Goal: Task Accomplishment & Management: Manage account settings

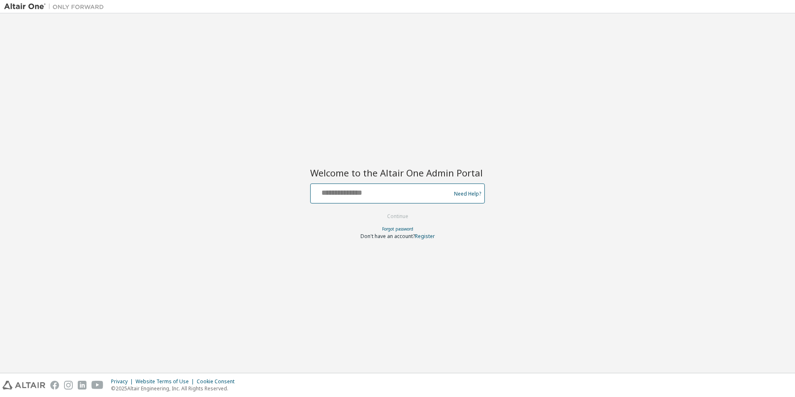
click at [327, 193] on input "text" at bounding box center [382, 192] width 136 height 12
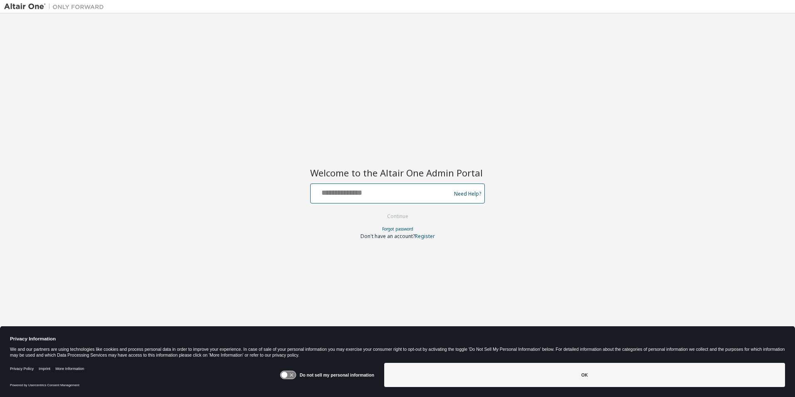
click at [327, 193] on input "text" at bounding box center [382, 192] width 136 height 12
type input "**********"
click at [391, 213] on button "Continue" at bounding box center [398, 216] width 39 height 12
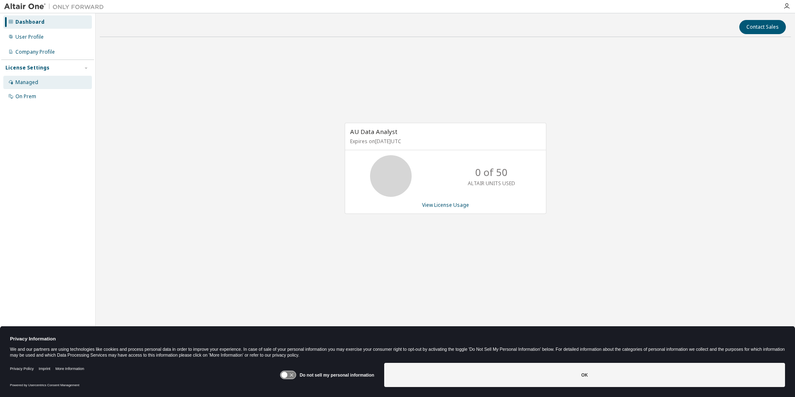
click at [34, 82] on div "Managed" at bounding box center [26, 82] width 23 height 7
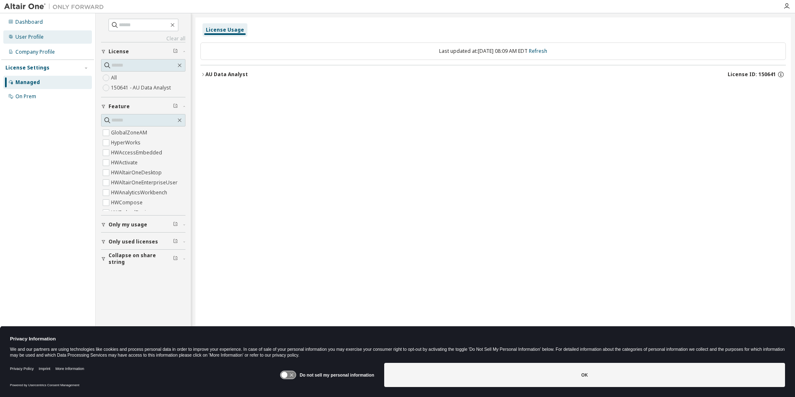
click at [34, 34] on div "User Profile" at bounding box center [29, 37] width 28 height 7
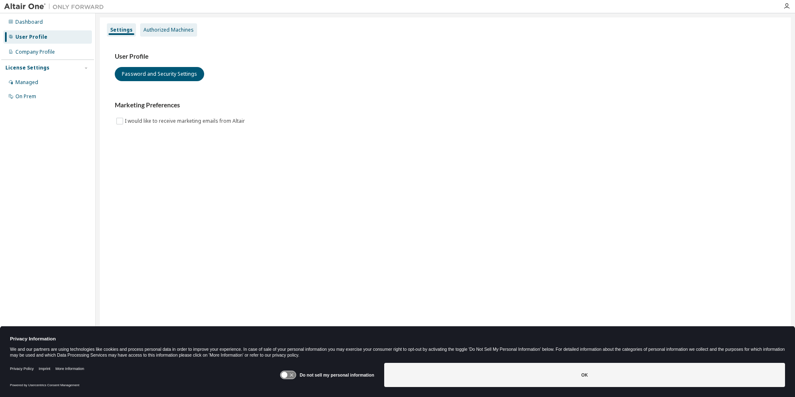
click at [161, 31] on div "Authorized Machines" at bounding box center [169, 30] width 50 height 7
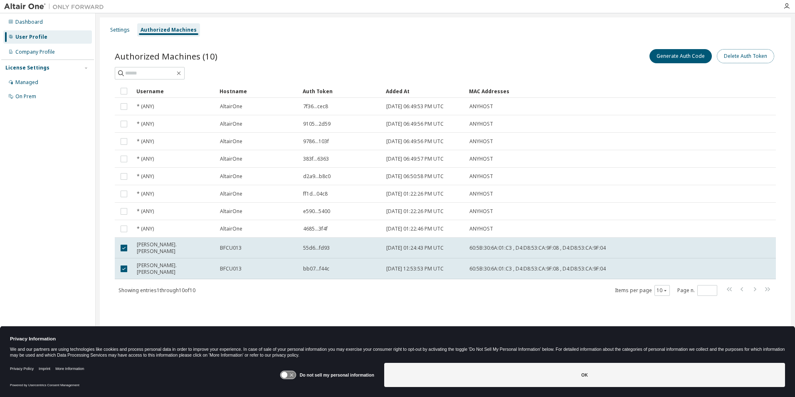
click at [735, 56] on button "Delete Auth Token" at bounding box center [745, 56] width 57 height 14
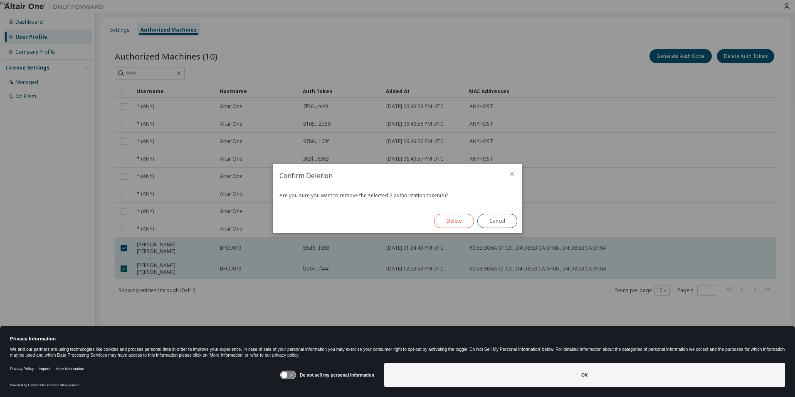
click at [458, 220] on button "Delete" at bounding box center [454, 221] width 40 height 14
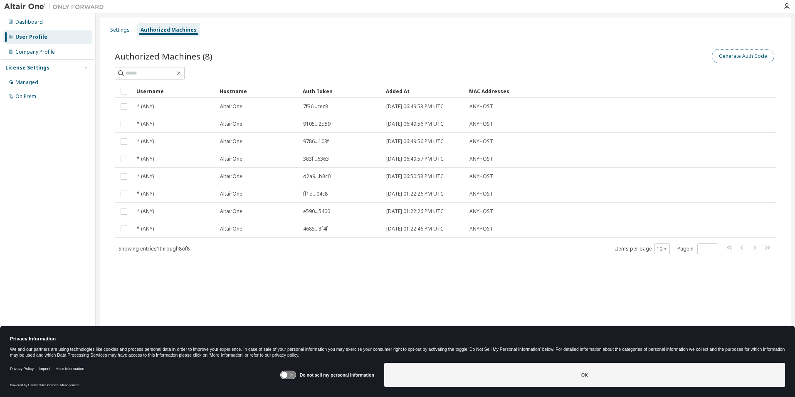
click at [742, 58] on button "Generate Auth Code" at bounding box center [743, 56] width 62 height 14
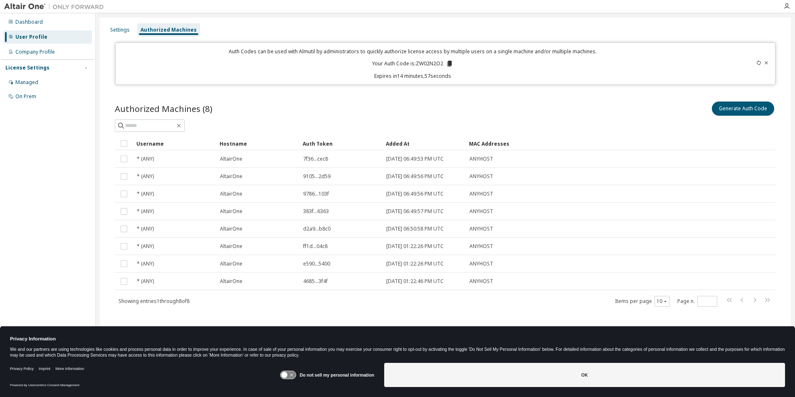
click at [449, 63] on icon at bounding box center [450, 64] width 5 height 6
click at [774, 28] on div "Settings Authorized Machines" at bounding box center [445, 29] width 681 height 15
click at [766, 63] on icon at bounding box center [766, 62] width 3 height 3
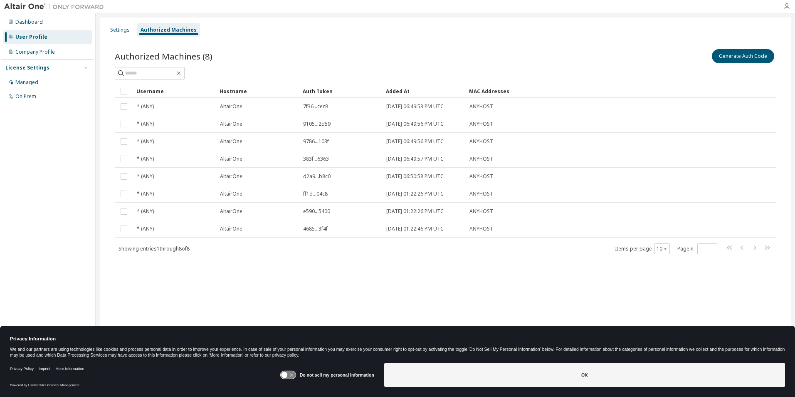
click at [788, 7] on icon "button" at bounding box center [787, 6] width 7 height 7
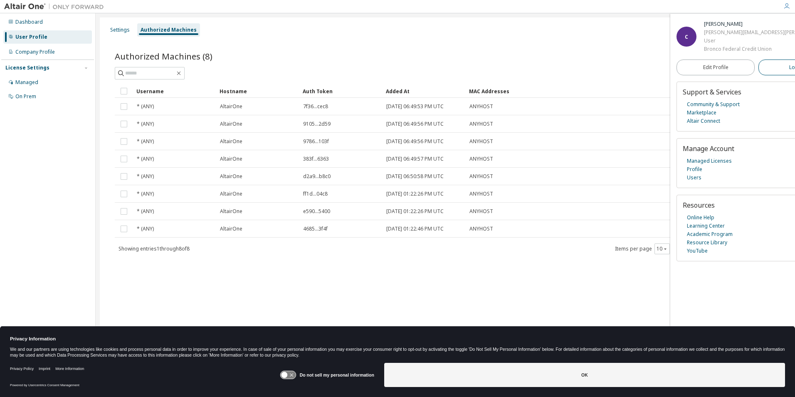
click at [789, 67] on span "Logout" at bounding box center [797, 67] width 17 height 8
